Goal: Find specific page/section: Find specific page/section

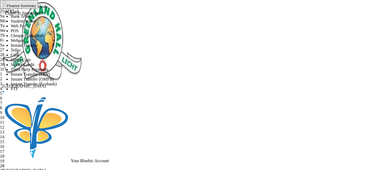
scroll to position [19, 0]
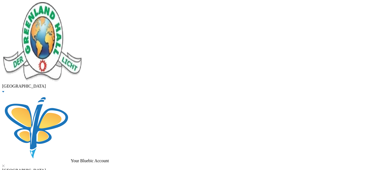
drag, startPoint x: 102, startPoint y: 43, endPoint x: 12, endPoint y: 49, distance: 90.5
type input "faparusi"
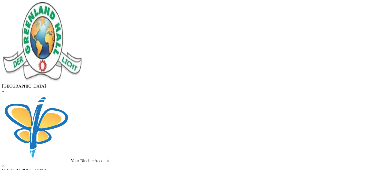
drag, startPoint x: 113, startPoint y: 41, endPoint x: 61, endPoint y: 40, distance: 52.0
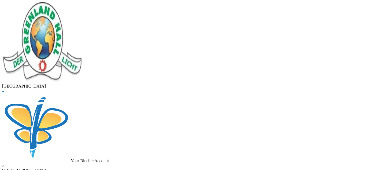
type input "ade"
drag, startPoint x: 101, startPoint y: 43, endPoint x: 16, endPoint y: 46, distance: 85.5
type input "adetula"
